Goal: Task Accomplishment & Management: Use online tool/utility

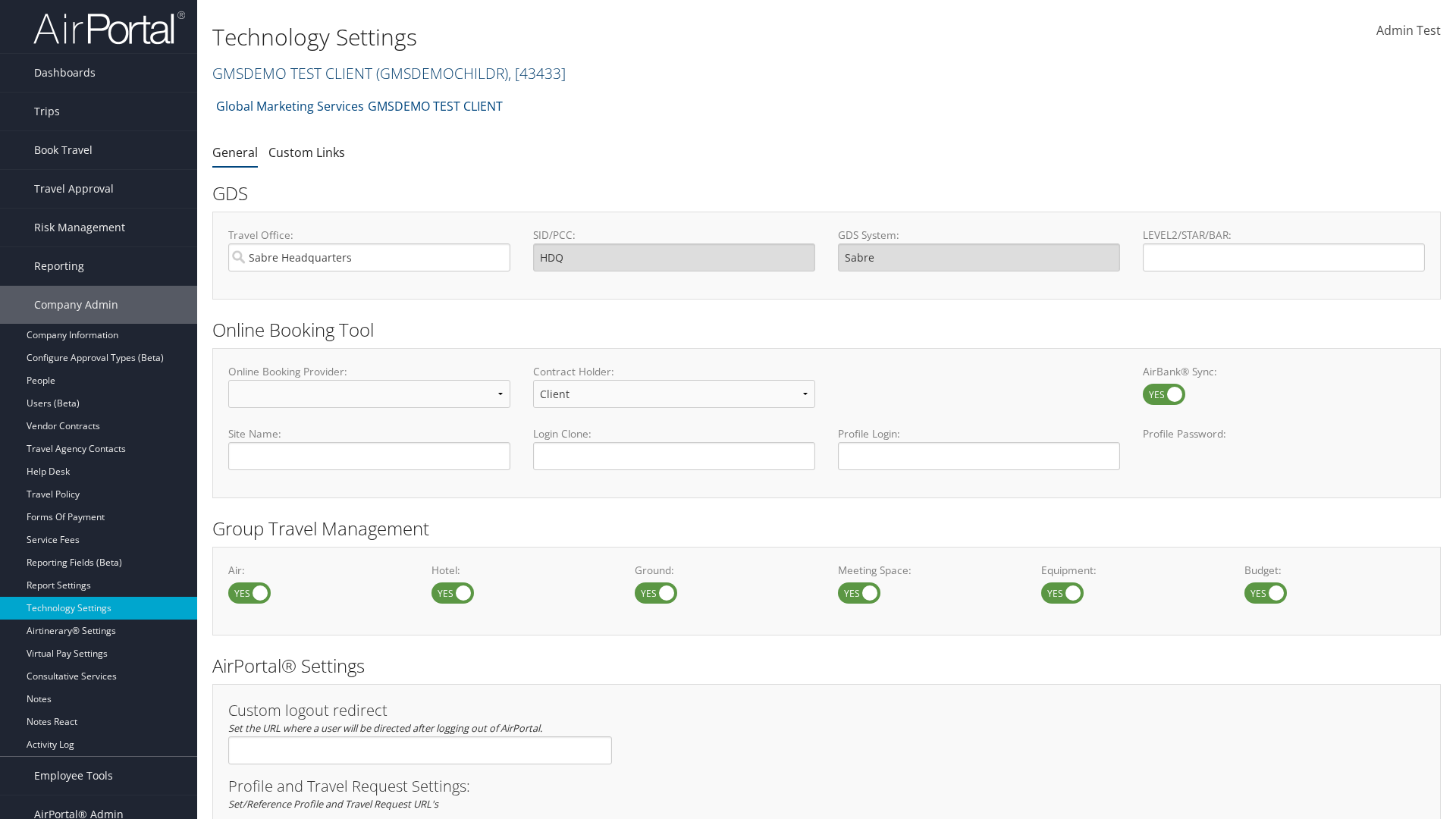
click at [291, 72] on link "GMSDEMO TEST CLIENT ( GMSDEMOCHILDR ) , [ 43433 ]" at bounding box center [388, 72] width 353 height 20
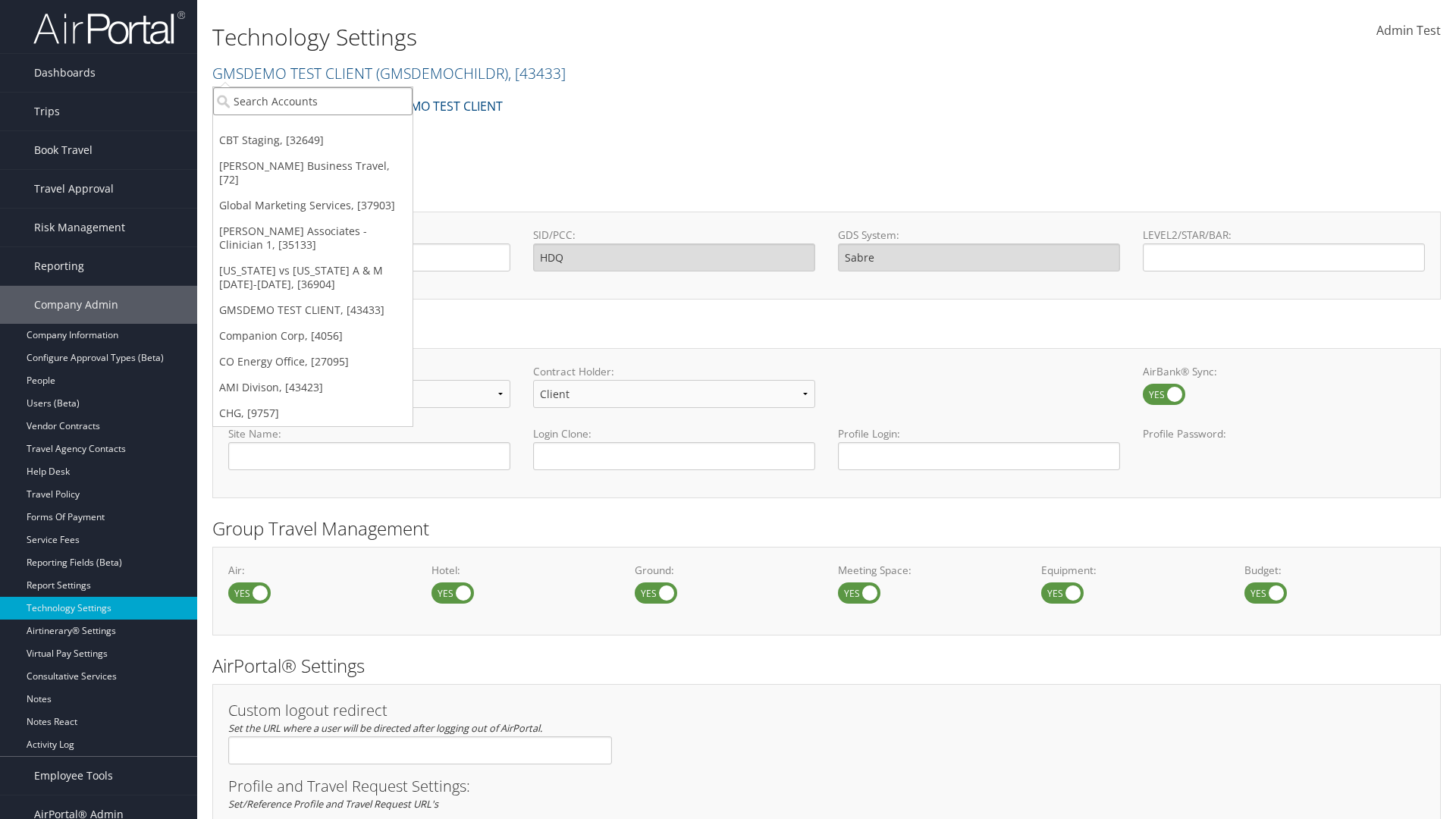
click at [312, 101] on input "search" at bounding box center [312, 101] width 200 height 28
type input "CBTSTG"
click at [312, 129] on div "CBT Staging (CBTSTG), [32649]" at bounding box center [313, 129] width 216 height 14
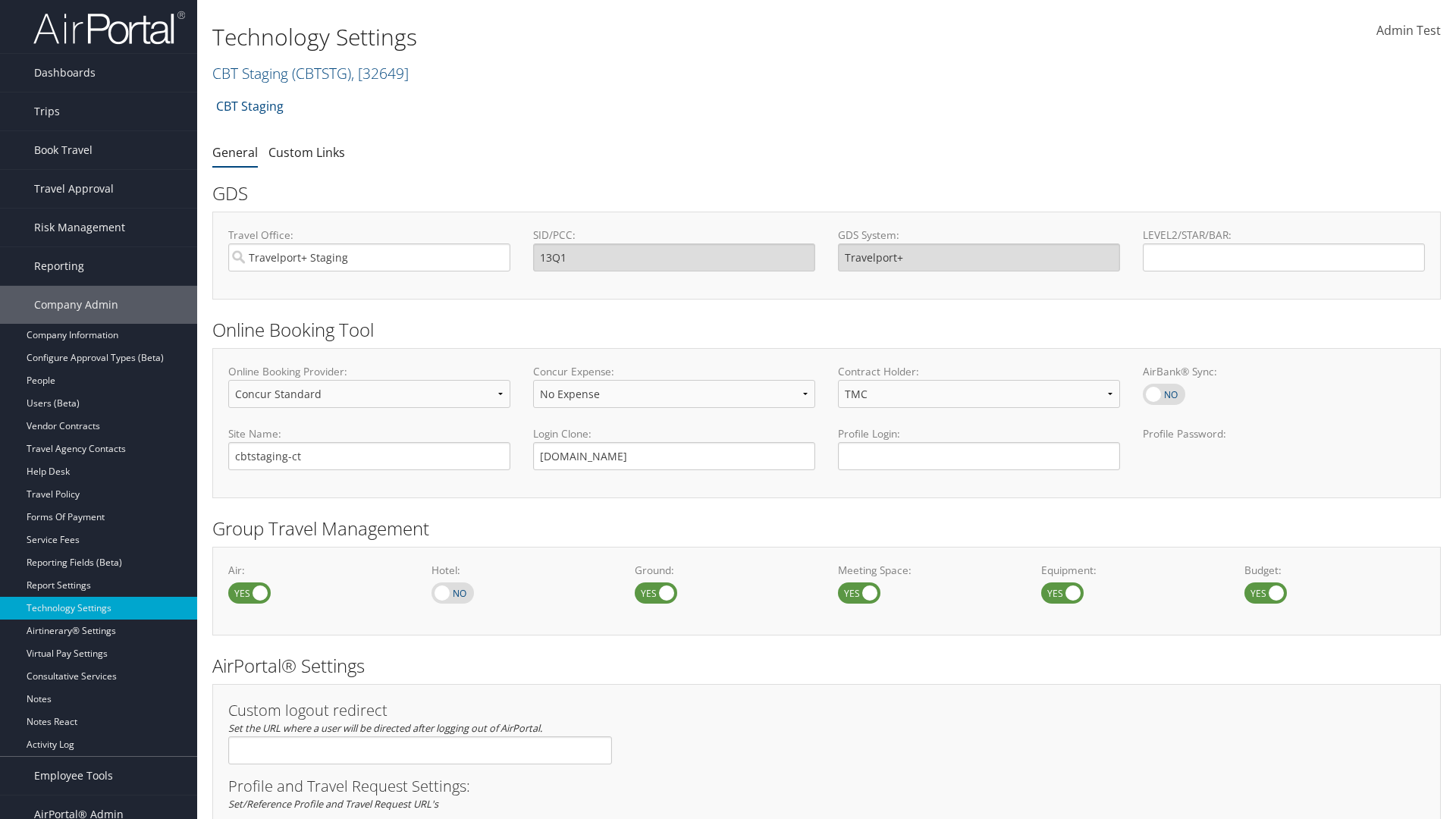
select select "4"
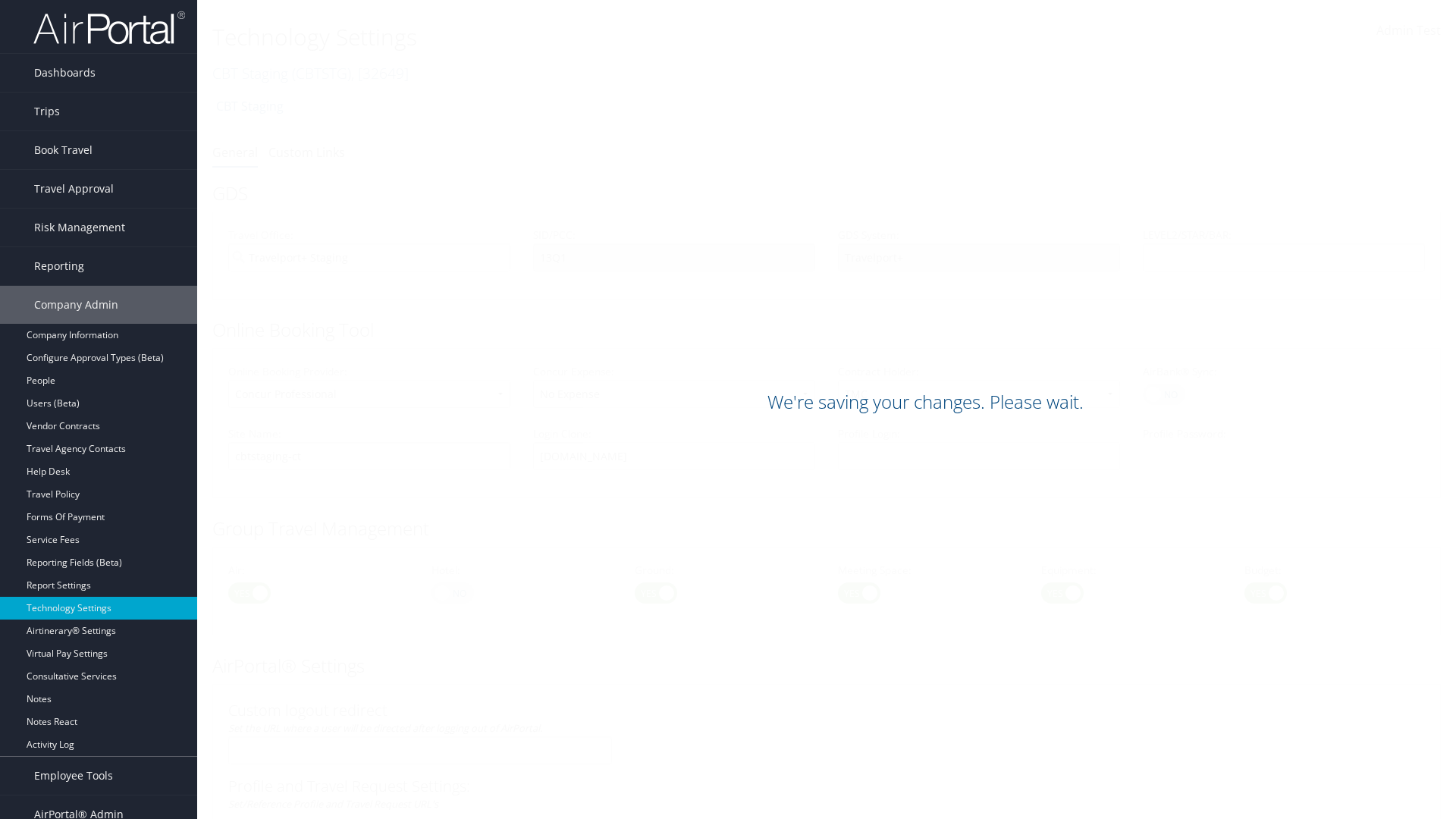
scroll to position [929, 0]
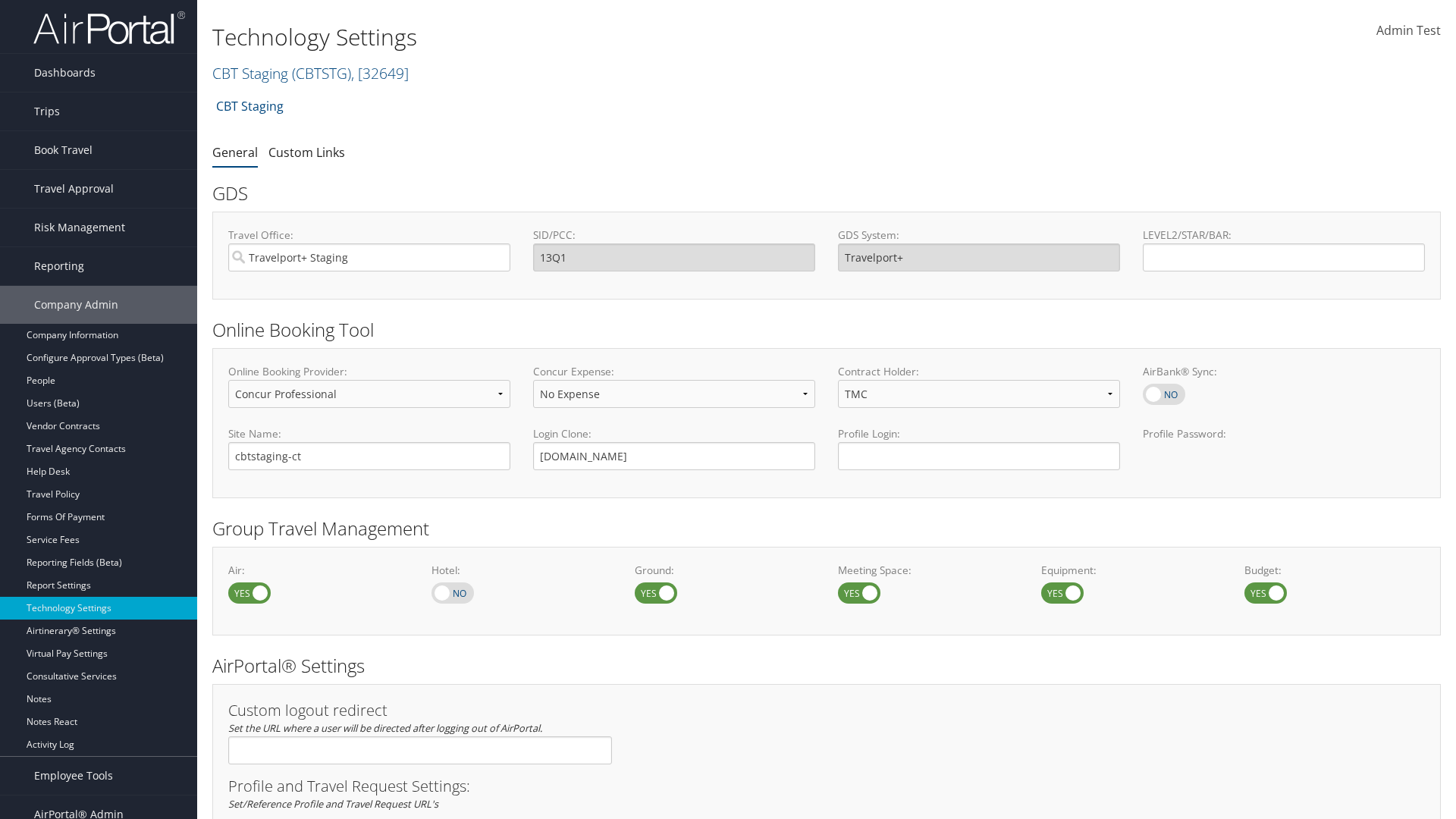
select select "4"
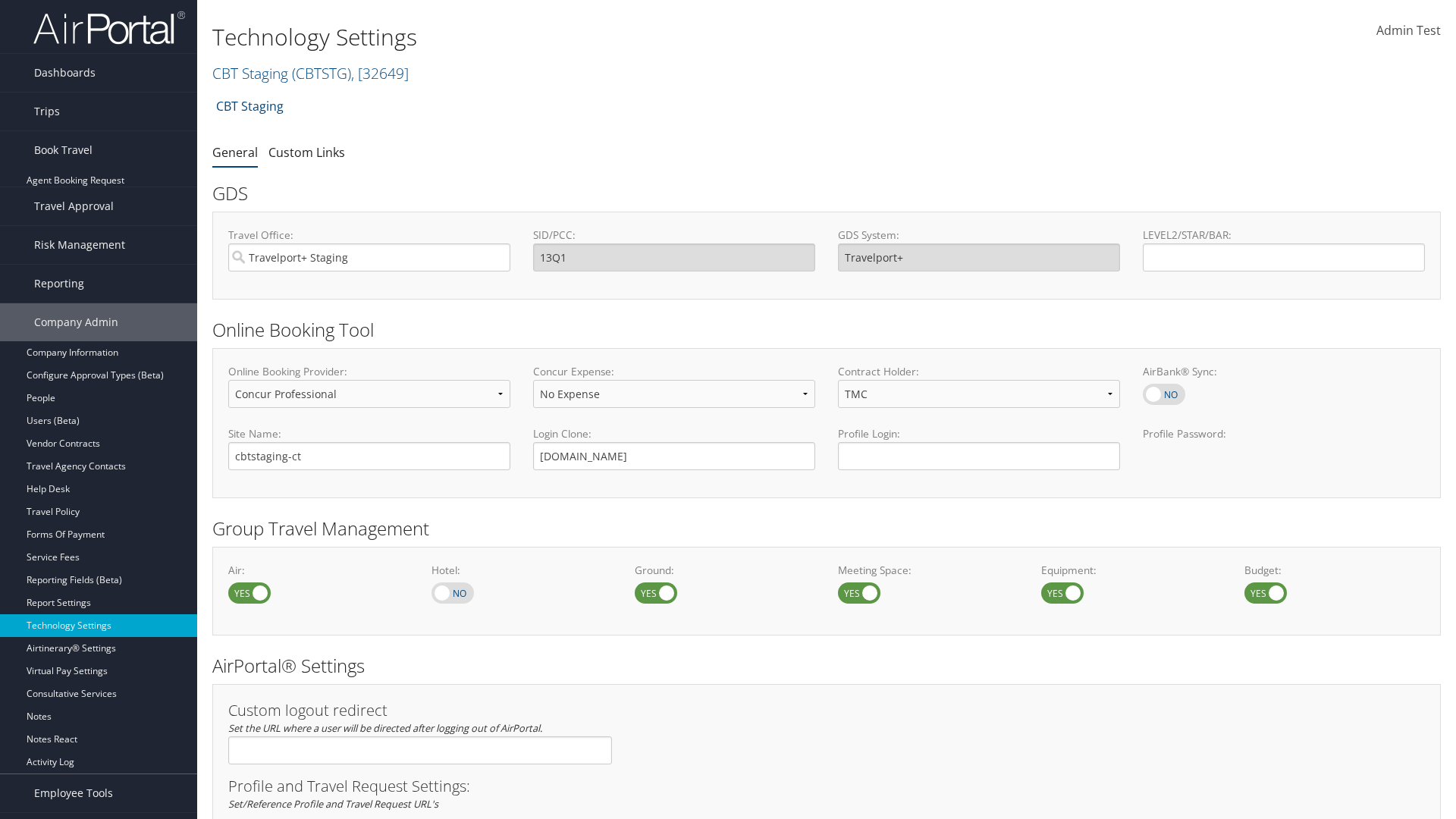
click at [99, 215] on link "Book/Manage Online Trips" at bounding box center [99, 226] width 197 height 23
